Goal: Information Seeking & Learning: Learn about a topic

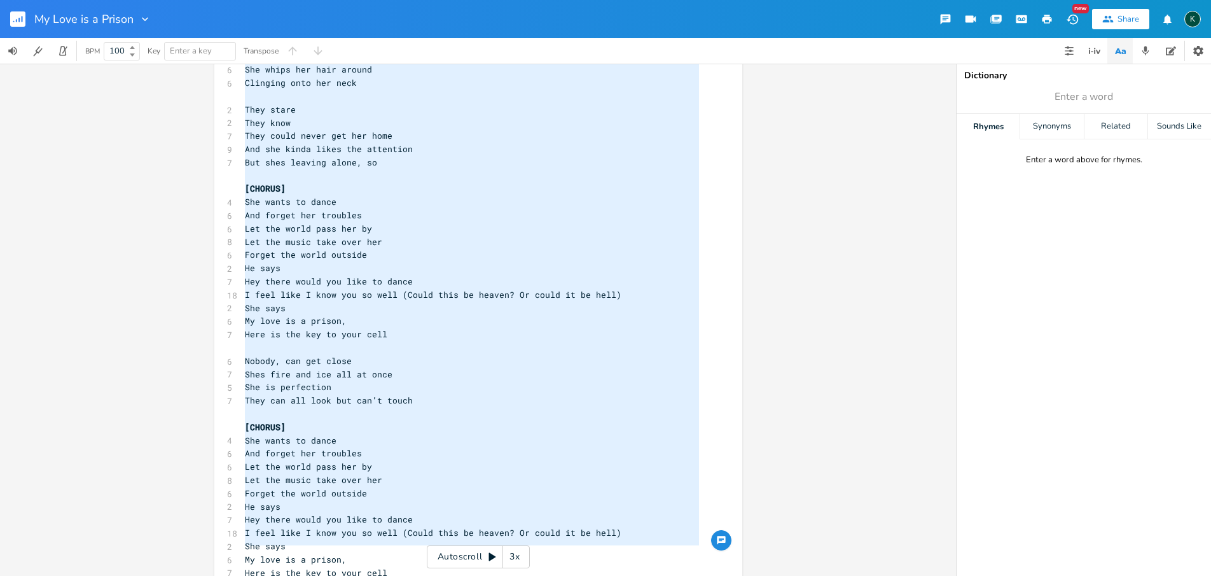
drag, startPoint x: 240, startPoint y: 102, endPoint x: 374, endPoint y: 580, distance: 496.7
click at [374, 575] on html "My Love is a Prison New Share K BPM 100 Key Enter a key Transpose x [Verse 1] ​…" at bounding box center [605, 288] width 1211 height 576
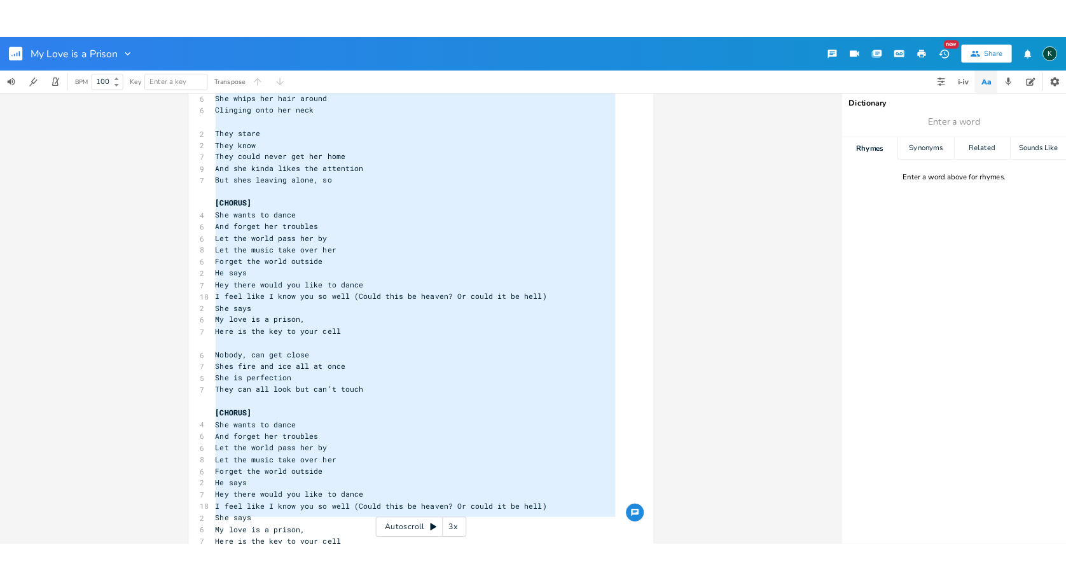
scroll to position [642, 0]
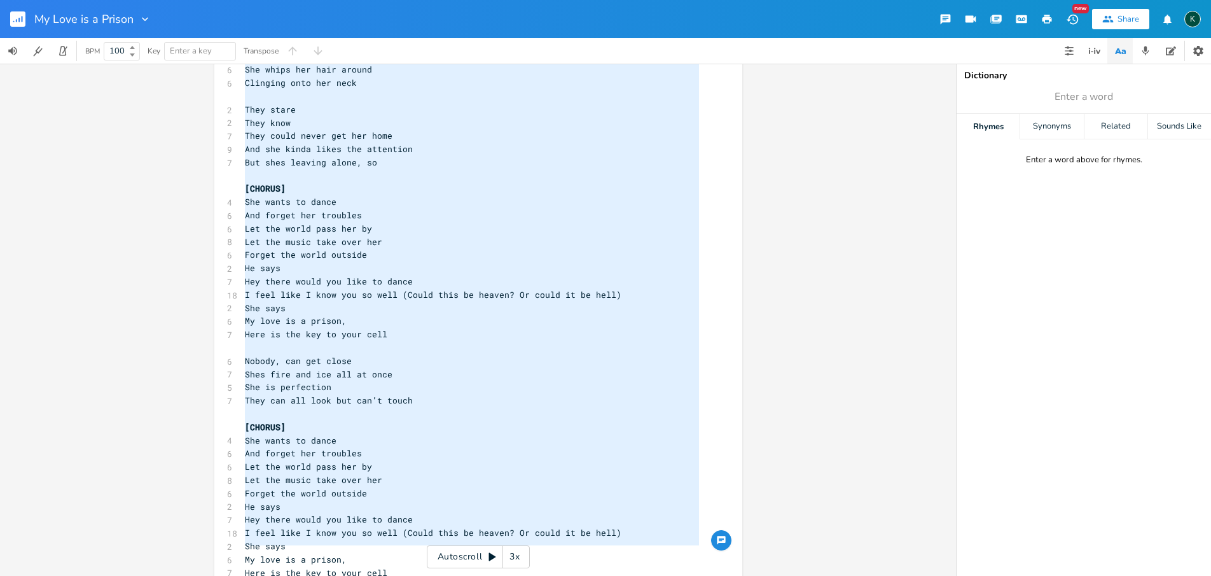
type textarea "[Lorem 0] Ips dolor si amet consec Ad eli sed do eiu tempor Incidid utl etdo ma…"
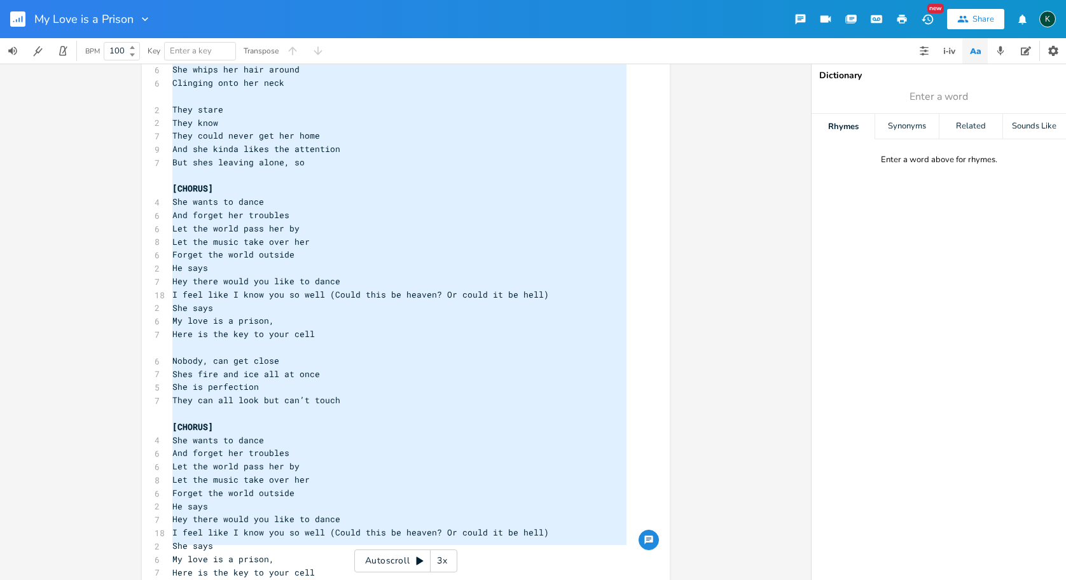
scroll to position [0, 0]
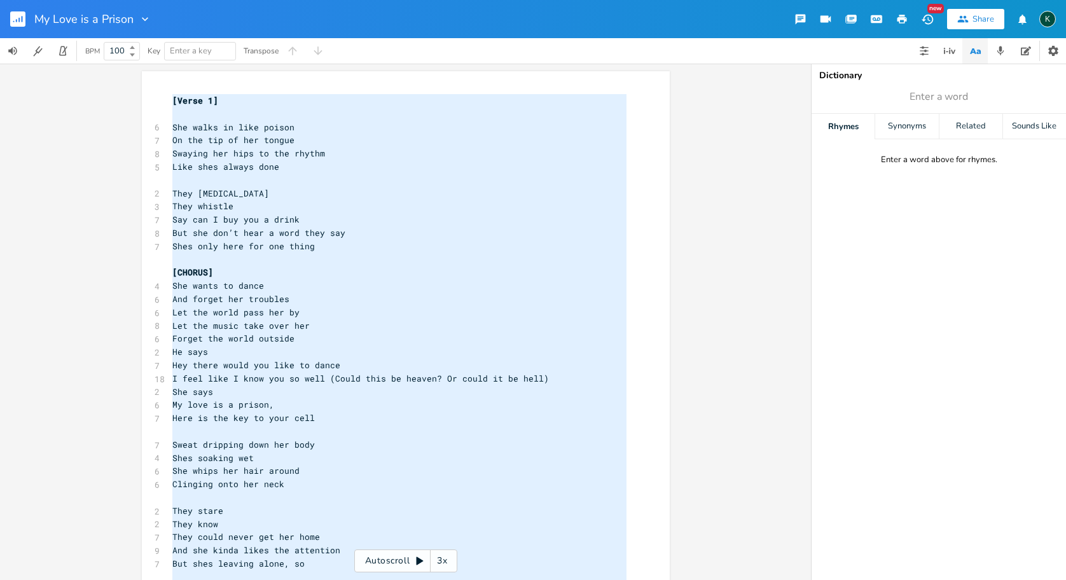
click at [208, 99] on div "[Verse 1] ​ 6 She walks in like poison 7 On the tip of her tongue 8 Swaying her…" at bounding box center [399, 543] width 459 height 899
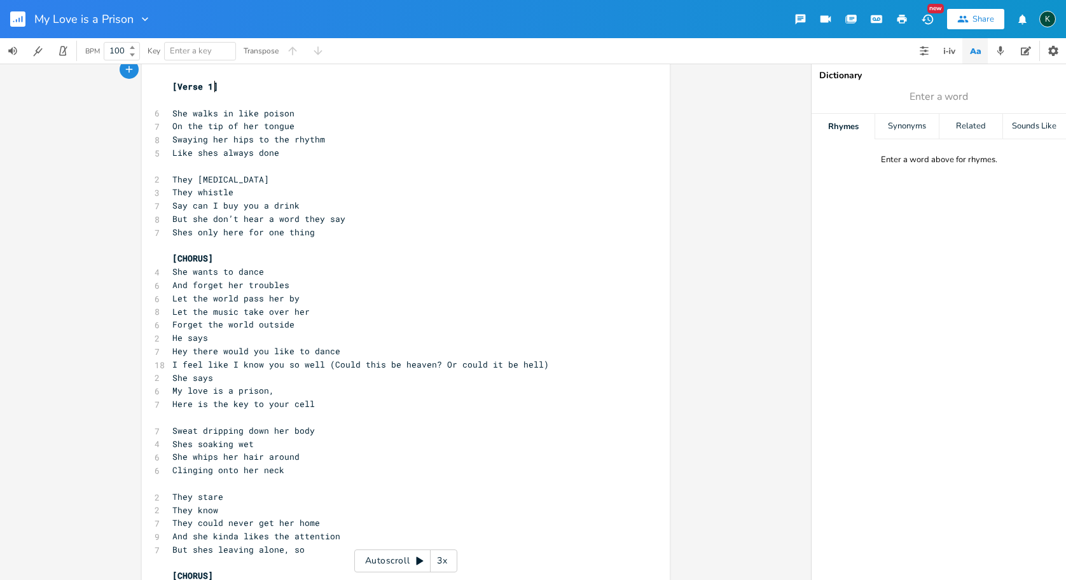
click at [170, 87] on pre "[Verse 1]" at bounding box center [399, 86] width 459 height 13
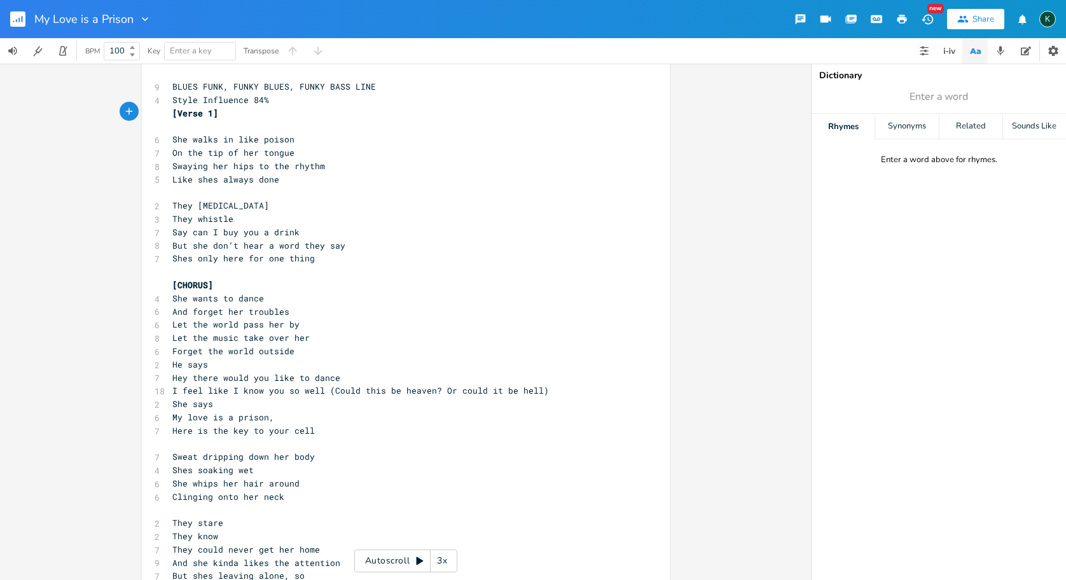
click at [899, 24] on icon "button" at bounding box center [901, 18] width 11 height 11
click at [20, 20] on icon "button" at bounding box center [18, 20] width 1 height 4
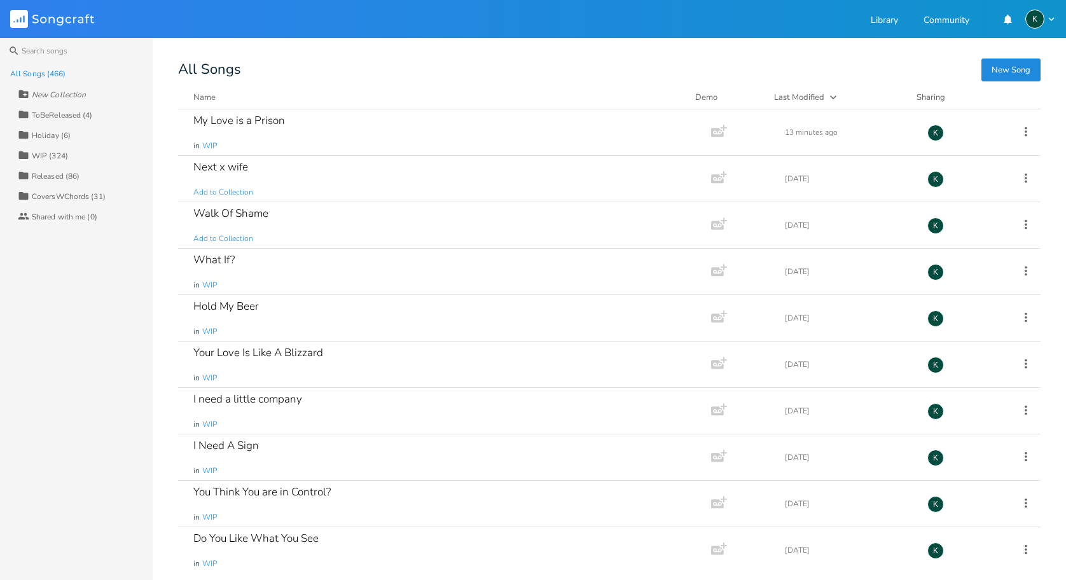
scroll to position [3403, 0]
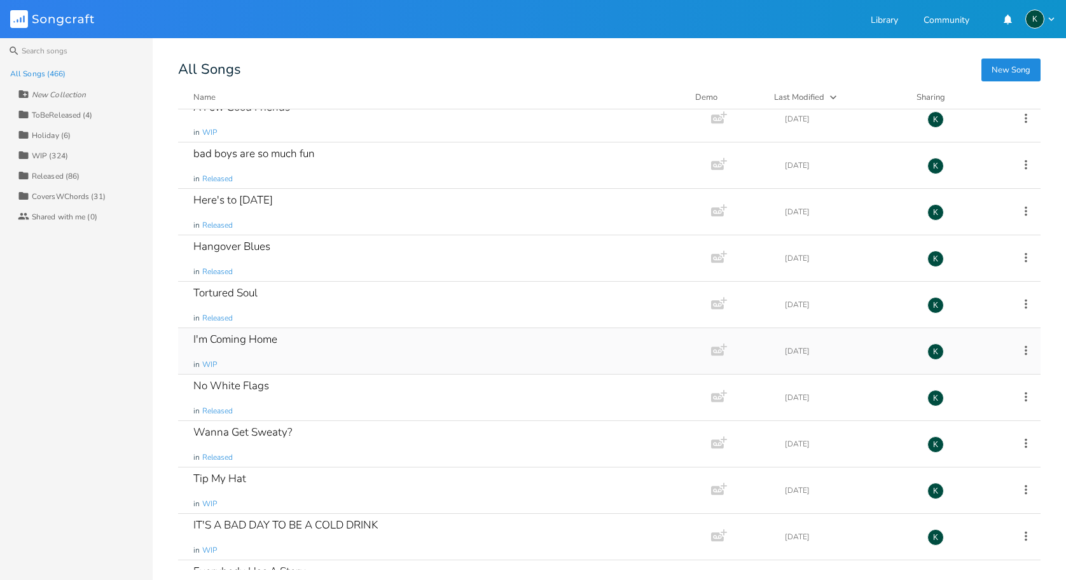
click at [195, 337] on div "I'm Coming Home" at bounding box center [235, 339] width 84 height 11
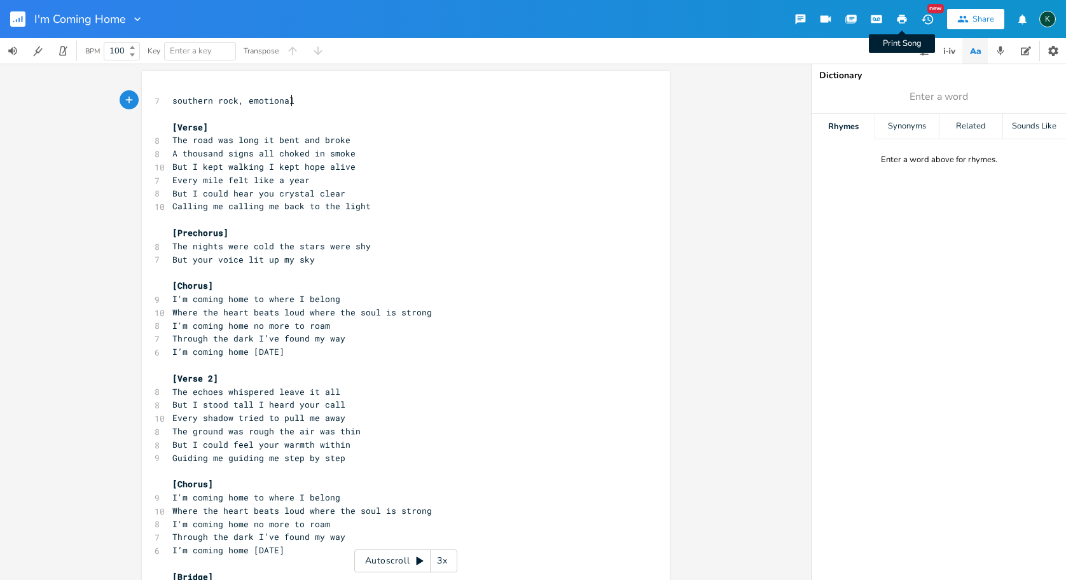
click at [898, 20] on icon "button" at bounding box center [903, 19] width 10 height 9
click at [22, 15] on rect "button" at bounding box center [17, 18] width 15 height 15
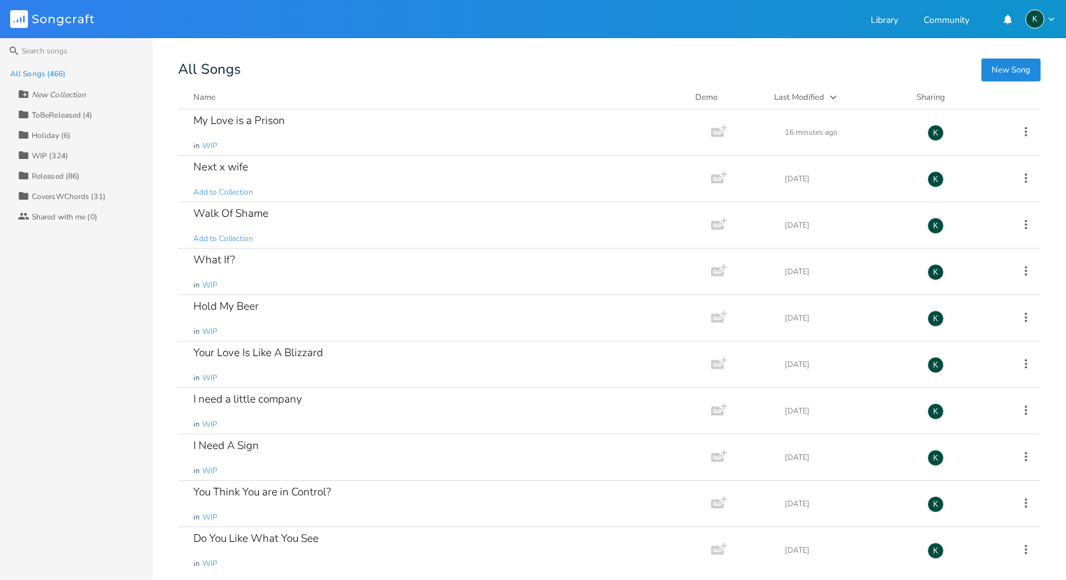
scroll to position [4657, 0]
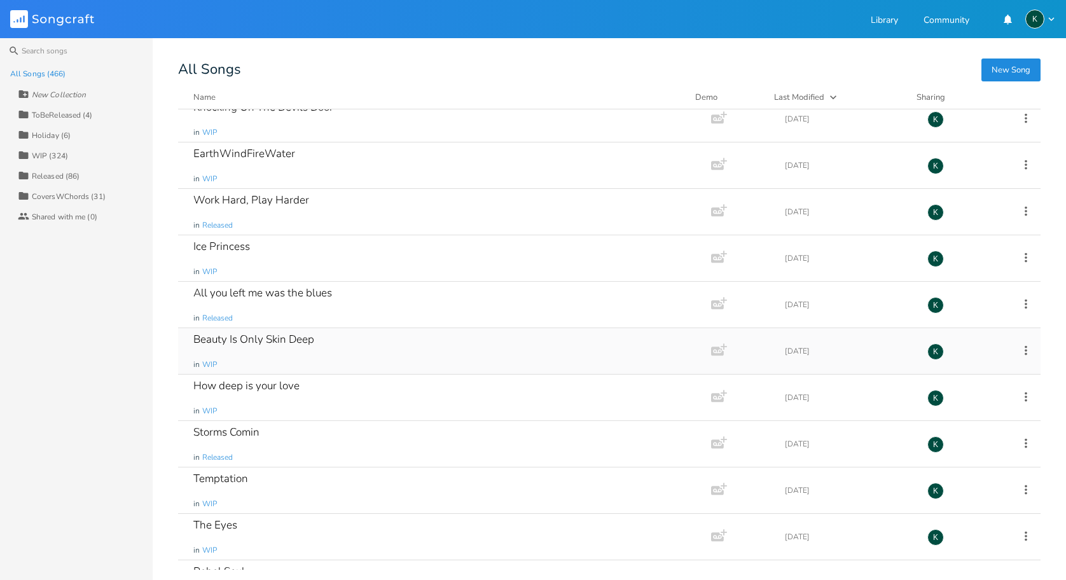
click at [305, 344] on div "Beauty Is Only Skin Deep" at bounding box center [253, 339] width 121 height 11
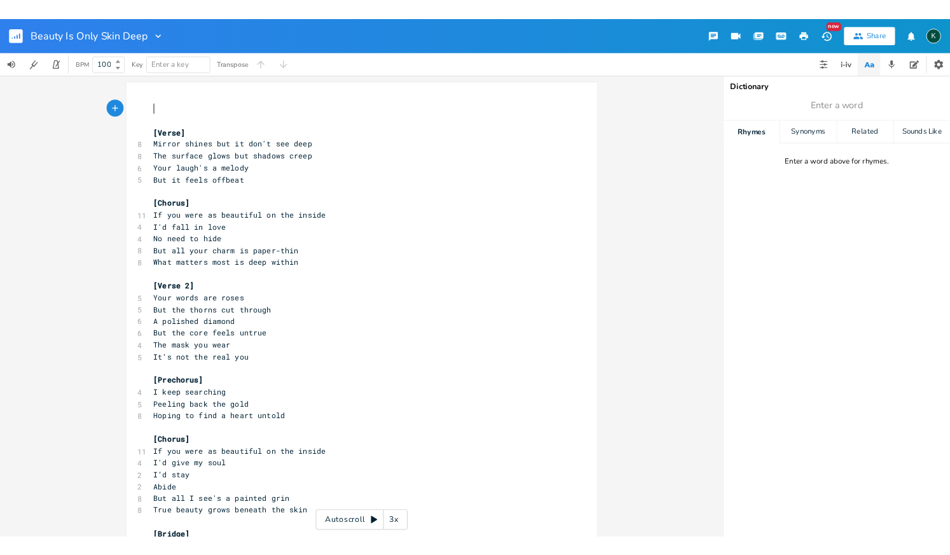
scroll to position [0, 1]
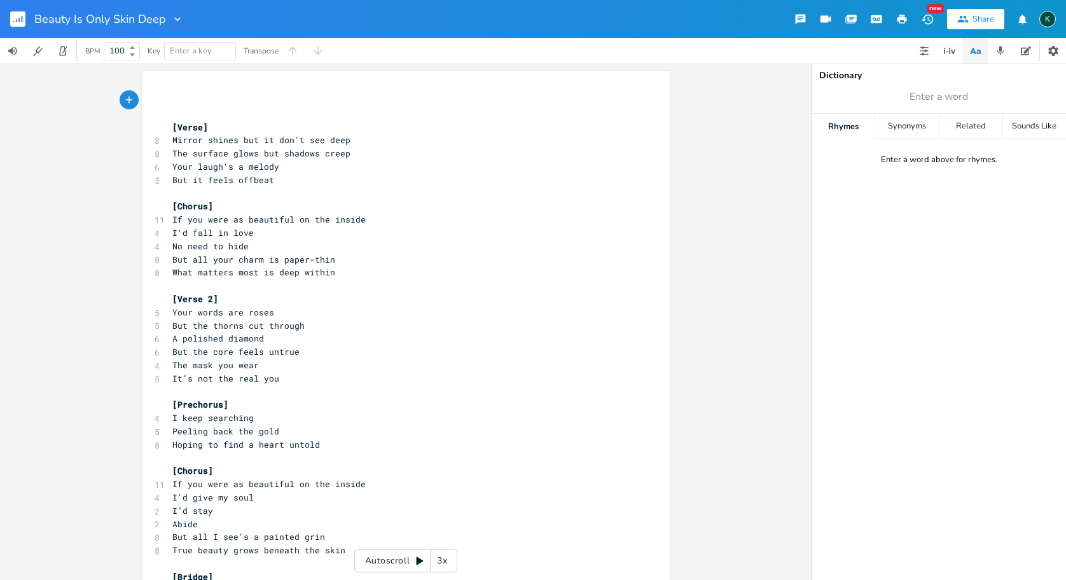
click at [901, 20] on icon "button" at bounding box center [903, 19] width 10 height 9
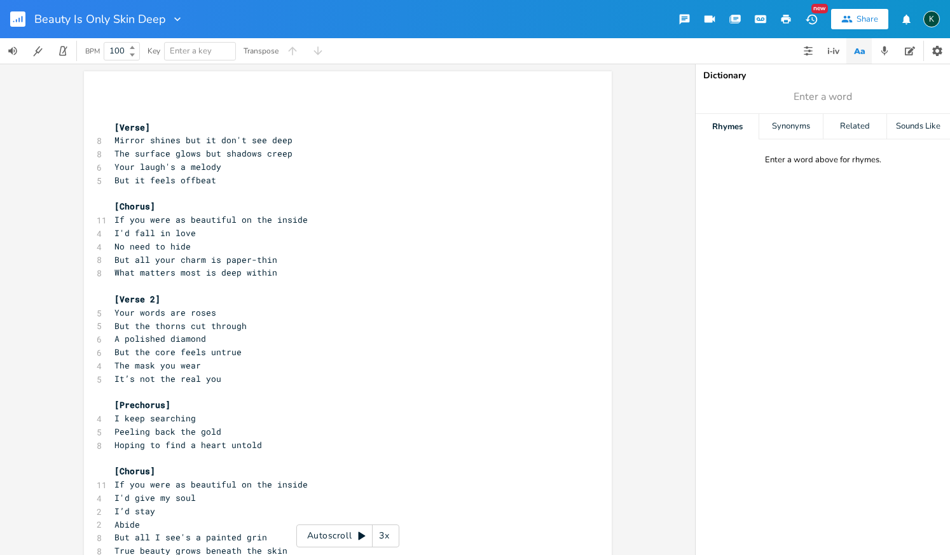
drag, startPoint x: 2, startPoint y: 139, endPoint x: 19, endPoint y: 126, distance: 21.8
click at [2, 139] on div "xxxxxxxxxx ​ ​ [Verse] 8 Mirror shines but it don't see deep 8 The surface glow…" at bounding box center [347, 309] width 695 height 491
click at [789, 17] on icon "button" at bounding box center [787, 19] width 10 height 9
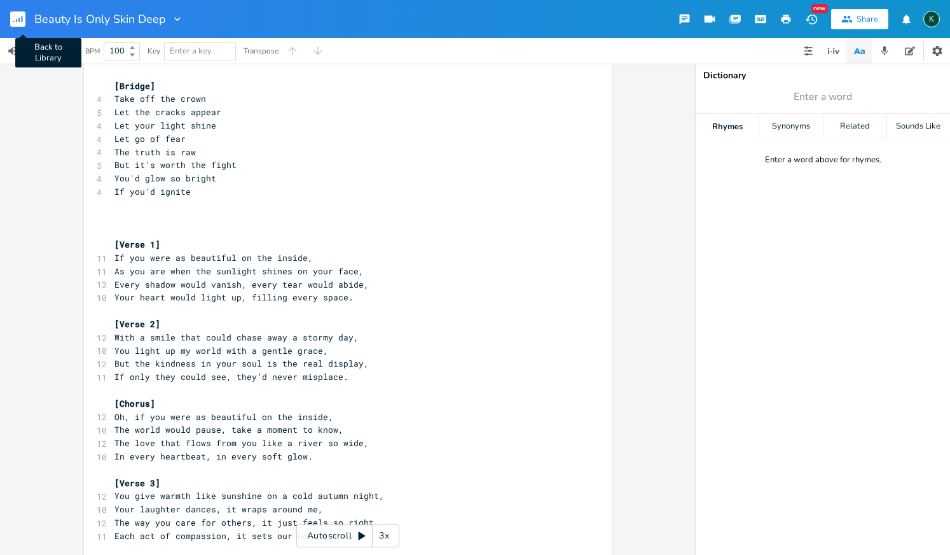
click at [17, 19] on rect "button" at bounding box center [17, 18] width 15 height 15
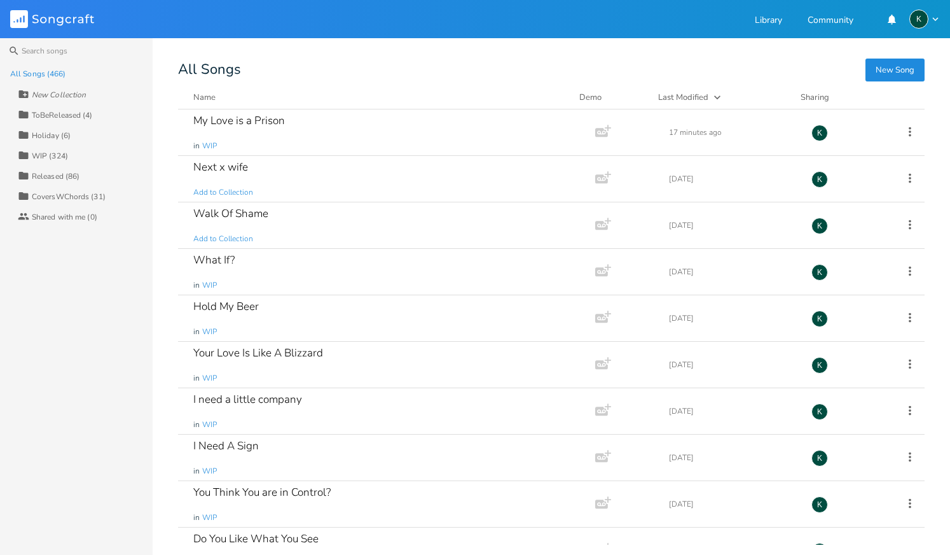
scroll to position [4391, 0]
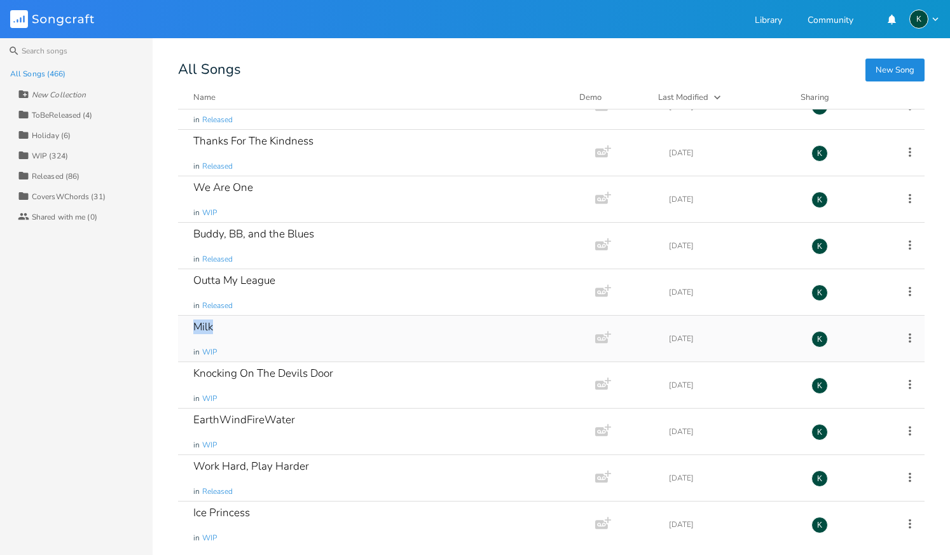
click at [205, 325] on div "Milk" at bounding box center [203, 326] width 20 height 11
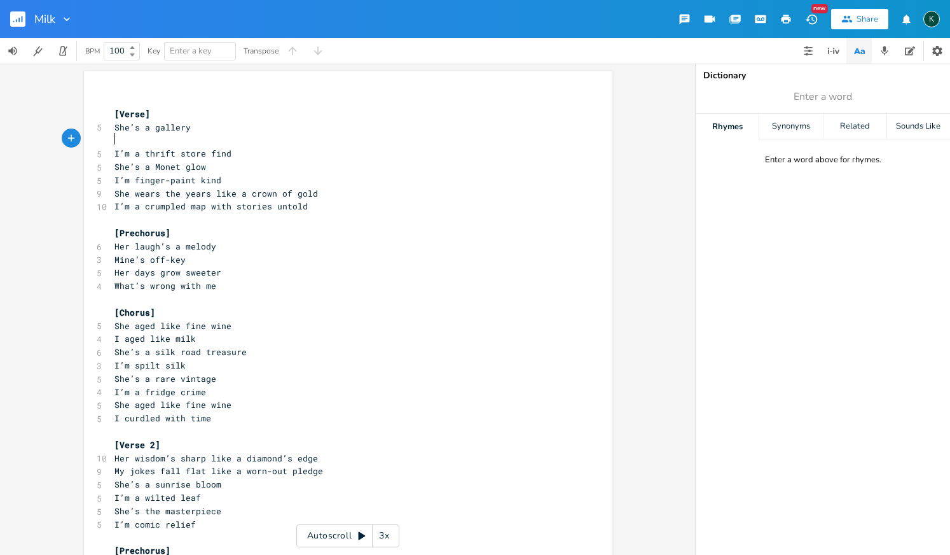
click at [158, 137] on pre "​" at bounding box center [341, 140] width 459 height 13
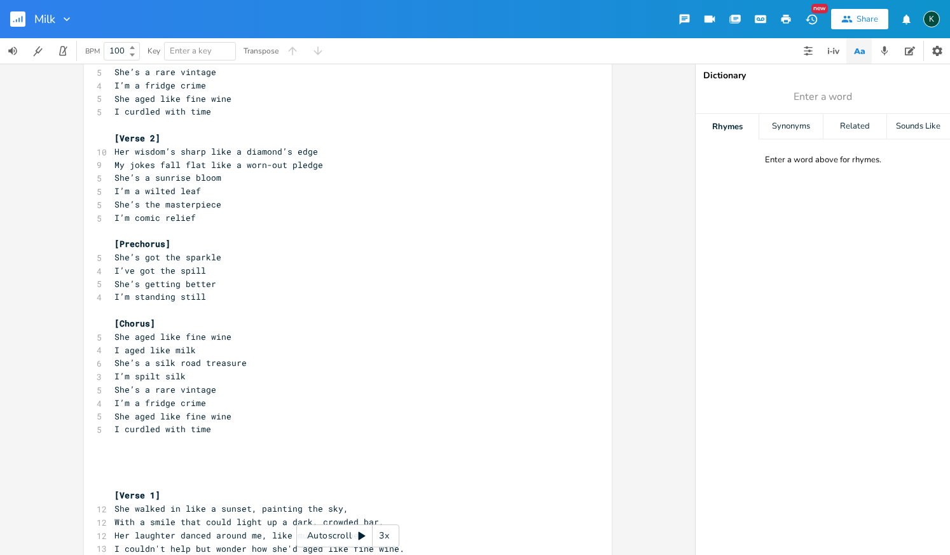
scroll to position [545, 0]
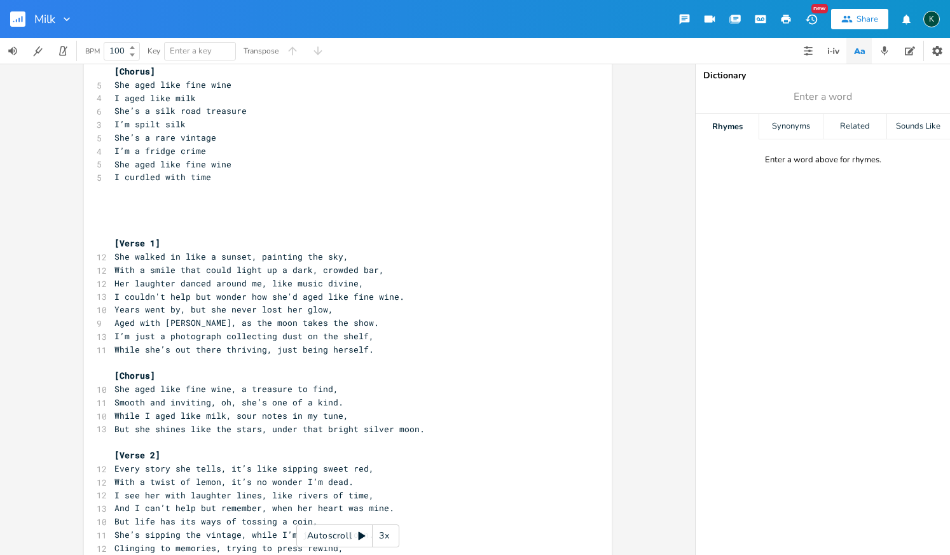
click at [147, 197] on pre "​" at bounding box center [341, 203] width 459 height 13
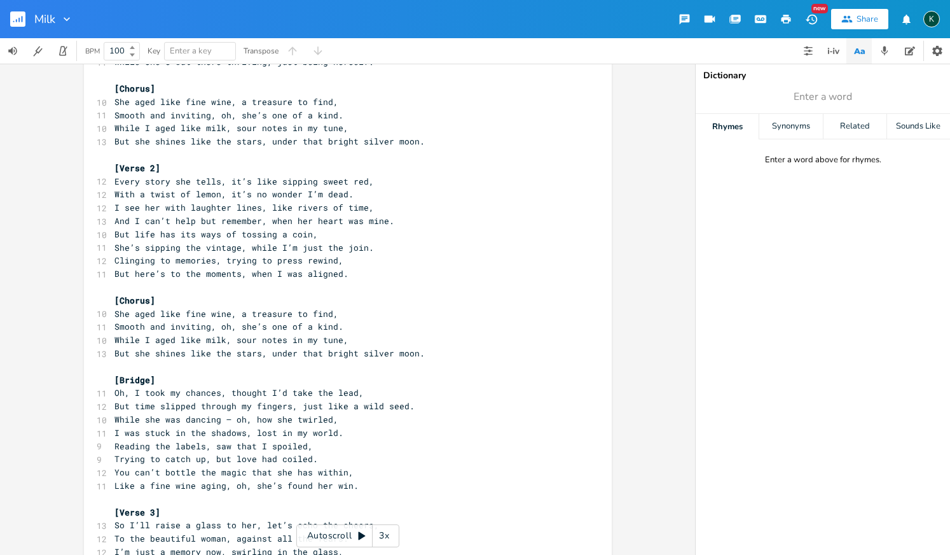
scroll to position [926, 0]
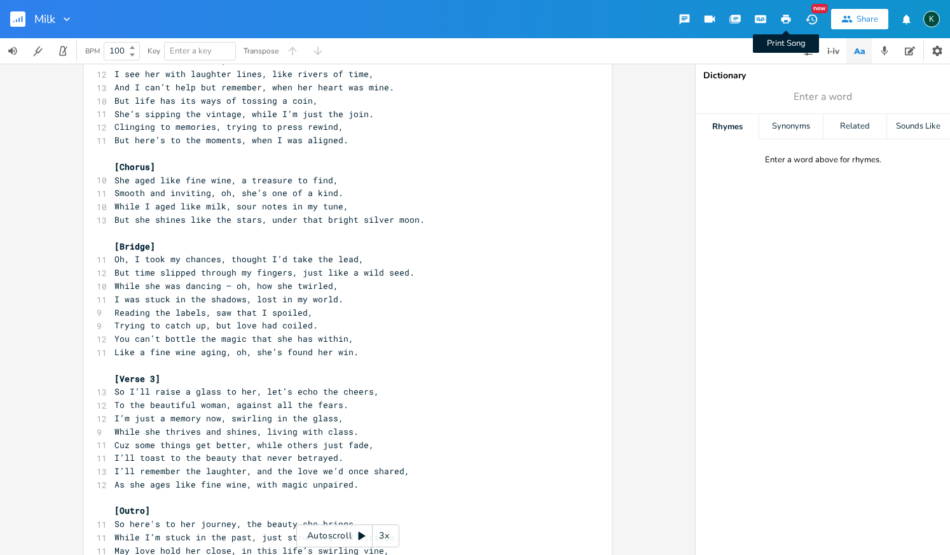
click at [782, 21] on icon "button" at bounding box center [787, 19] width 10 height 9
click at [24, 18] on rect "button" at bounding box center [17, 18] width 15 height 15
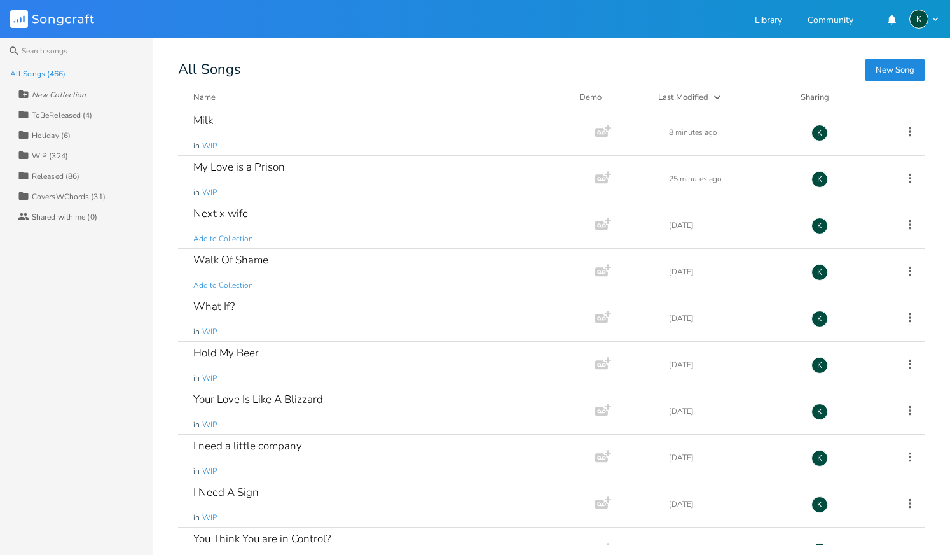
scroll to position [1976, 0]
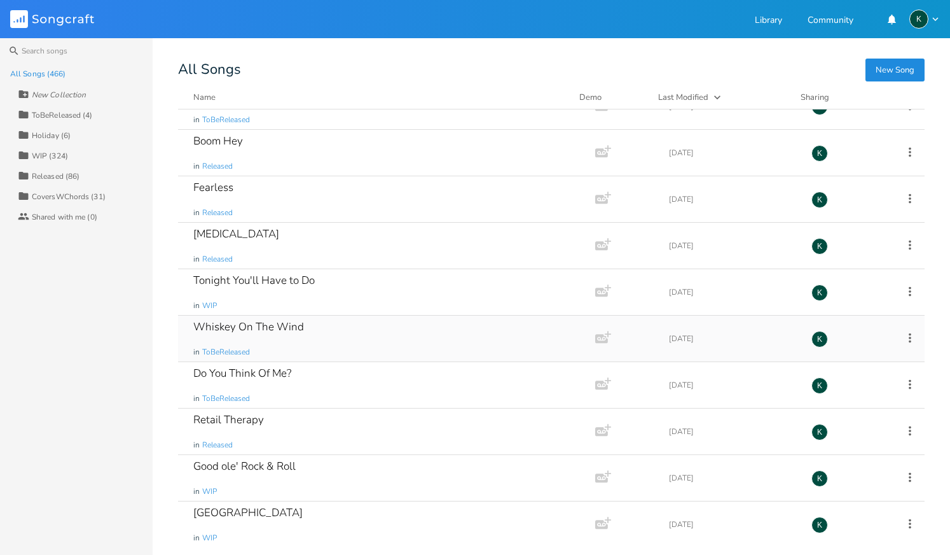
click at [257, 327] on div "Whiskey On The Wind" at bounding box center [248, 326] width 111 height 11
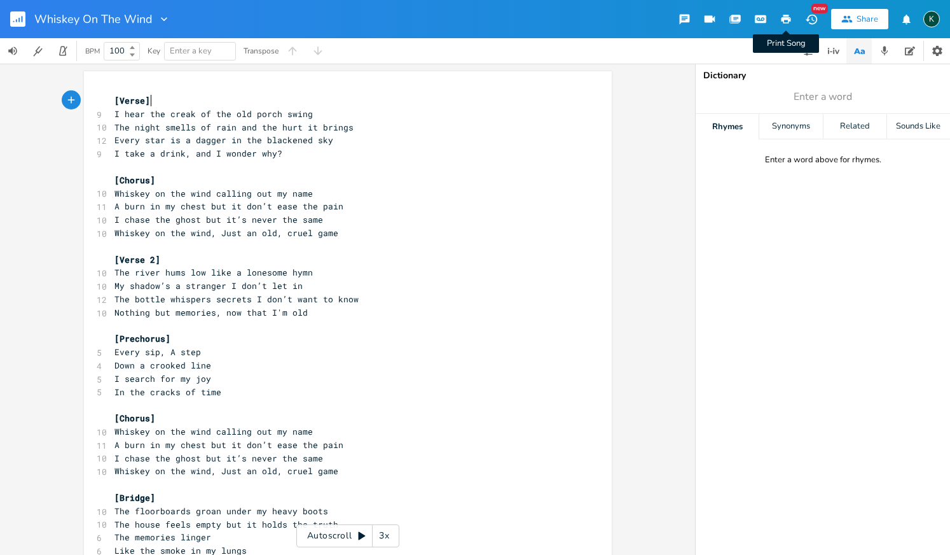
click at [786, 15] on icon "button" at bounding box center [787, 19] width 10 height 9
